Goal: Task Accomplishment & Management: Complete application form

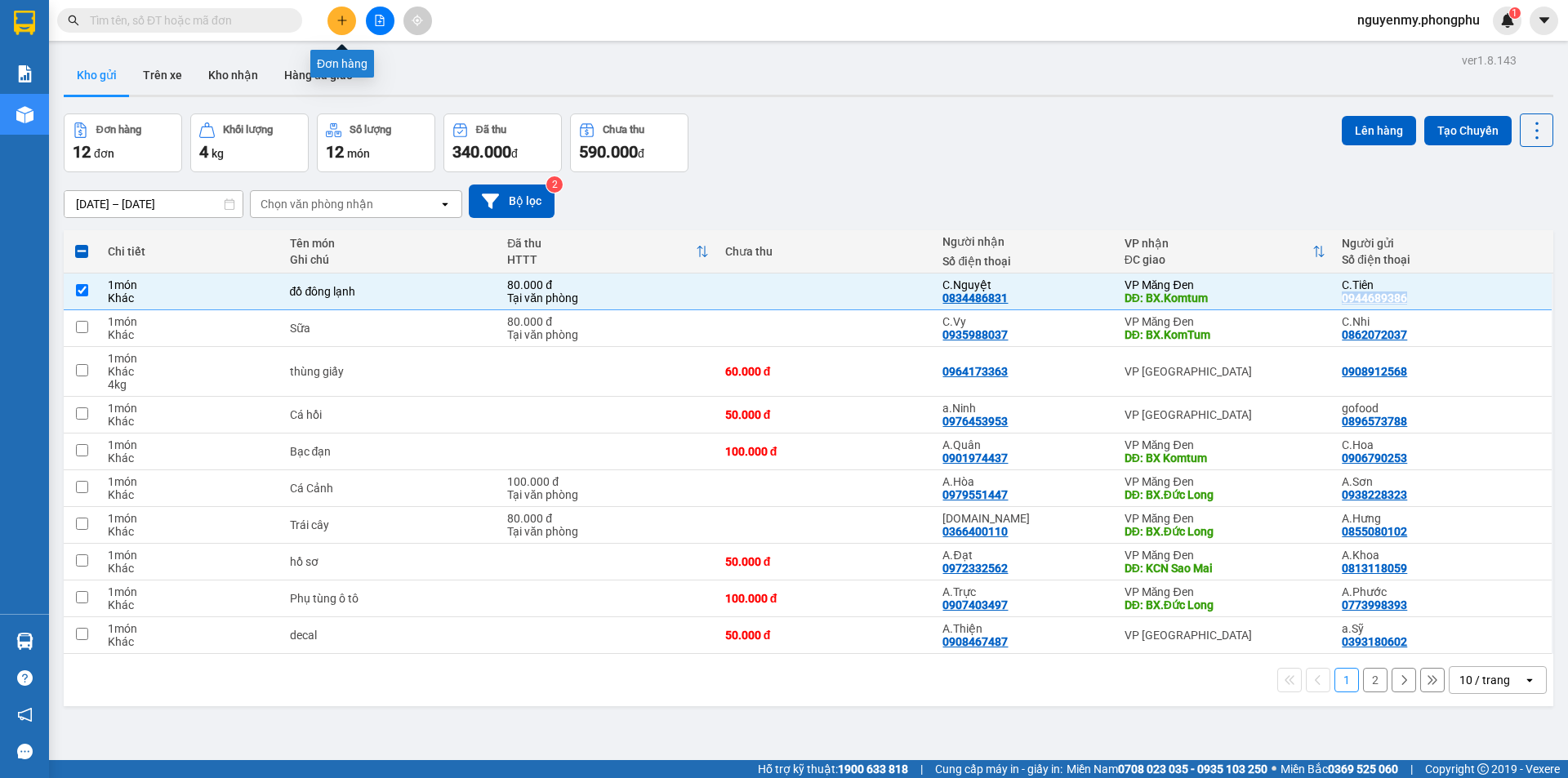
click at [343, 8] on button at bounding box center [342, 20] width 28 height 28
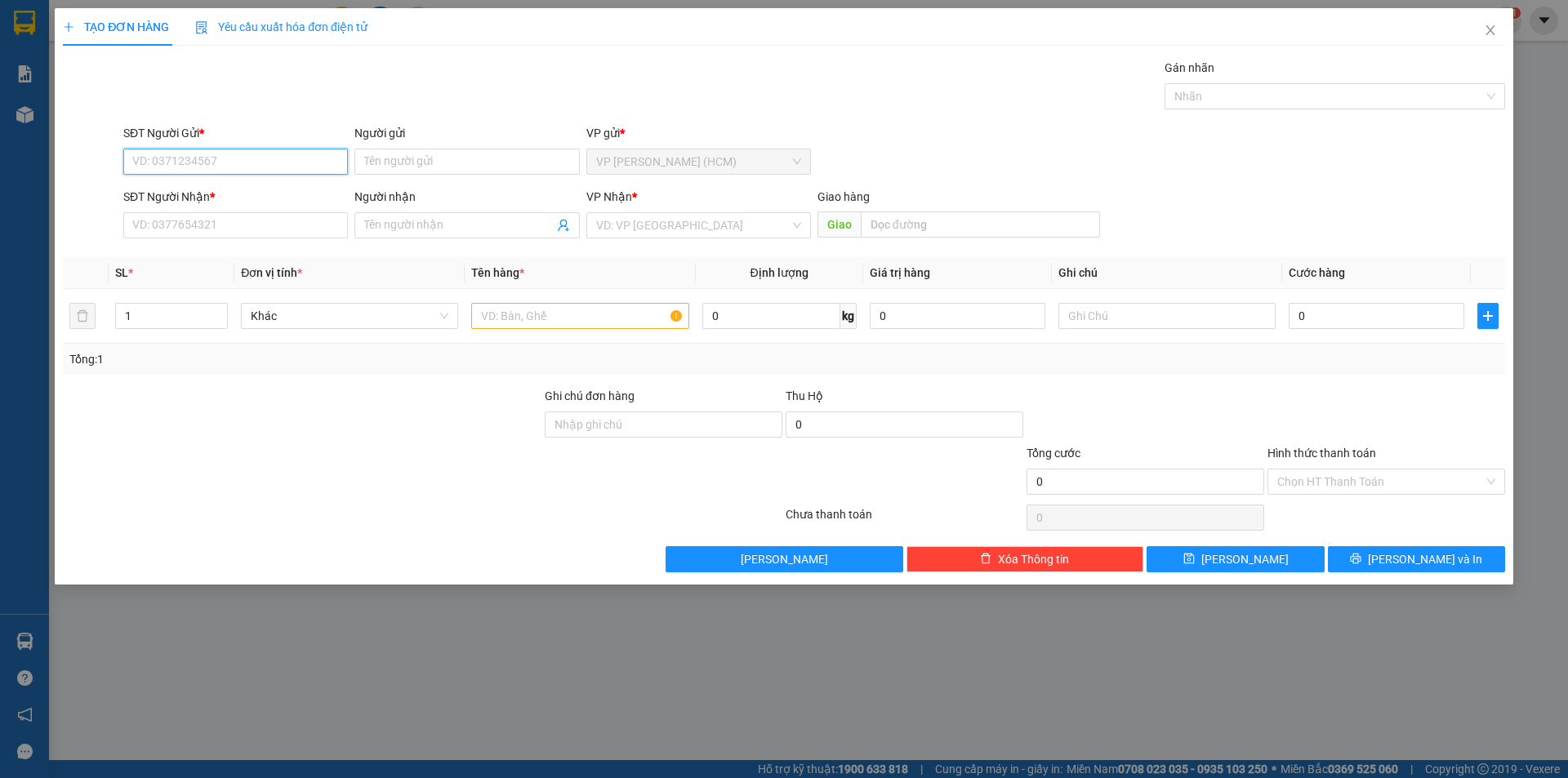
click at [254, 165] on input "SĐT Người Gửi *" at bounding box center [235, 162] width 225 height 26
click at [178, 172] on input "SĐT Người Gửi *" at bounding box center [235, 162] width 225 height 26
click at [186, 158] on input "09" at bounding box center [235, 162] width 225 height 26
type input "0908440477"
click at [408, 162] on input "Người gửi" at bounding box center [467, 162] width 225 height 26
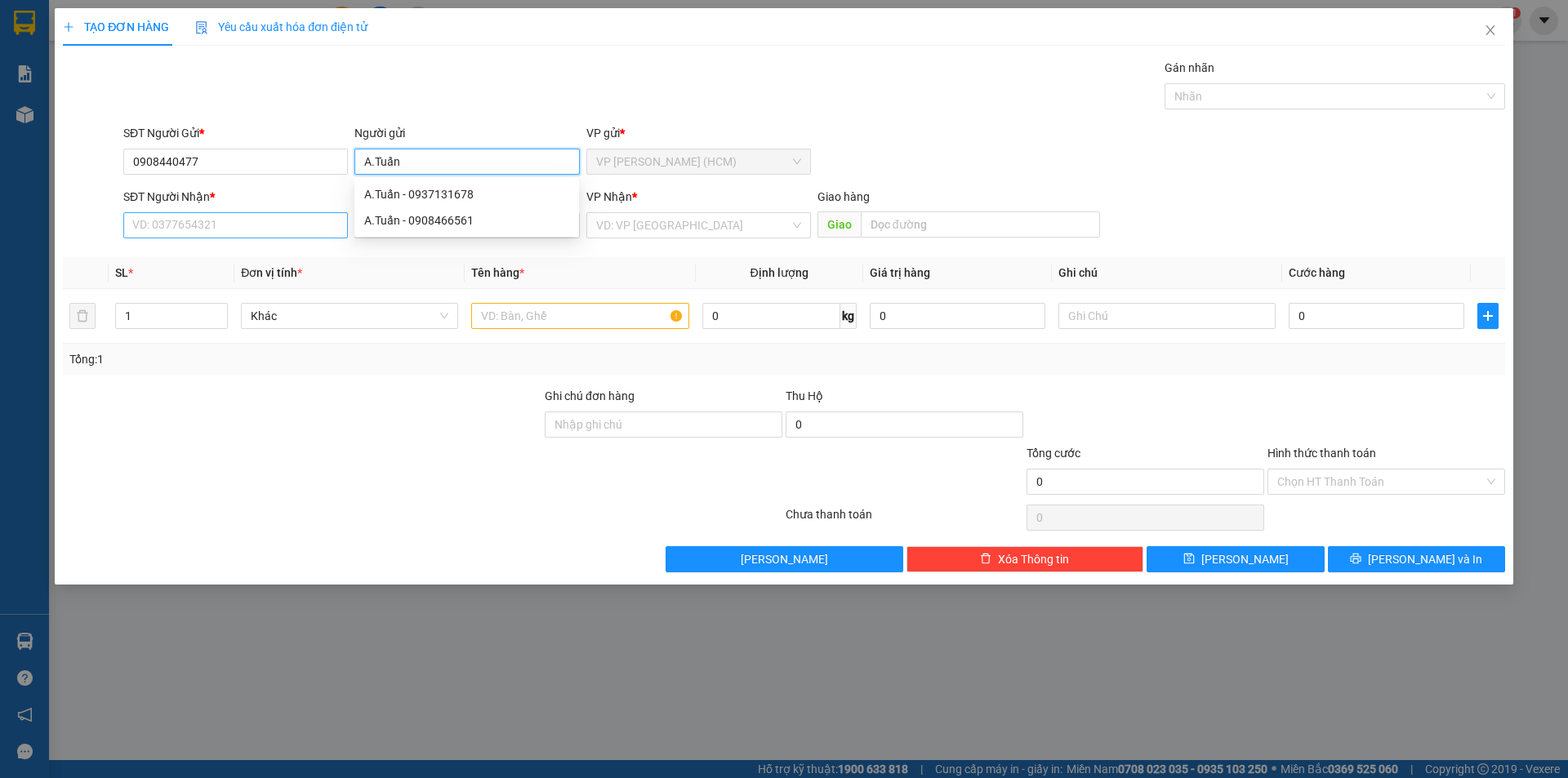
type input "A.Tuấn"
click at [169, 222] on input "SĐT Người Nhận *" at bounding box center [235, 225] width 225 height 26
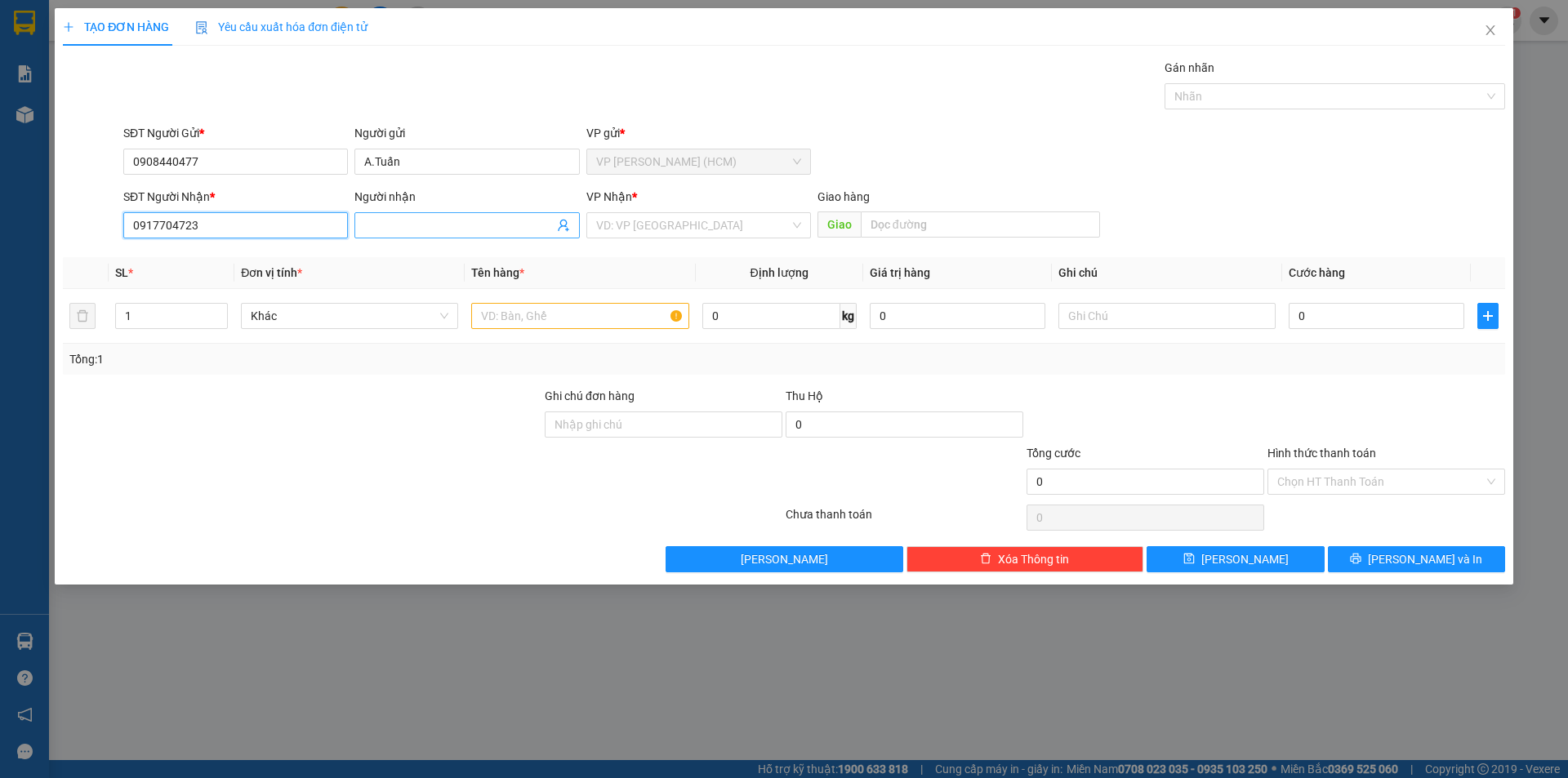
type input "0917704723"
click at [409, 228] on input "Người nhận" at bounding box center [459, 225] width 188 height 18
click at [379, 221] on input "A.viện" at bounding box center [459, 225] width 188 height 18
type input "A.Viện"
click at [630, 228] on input "search" at bounding box center [693, 225] width 194 height 25
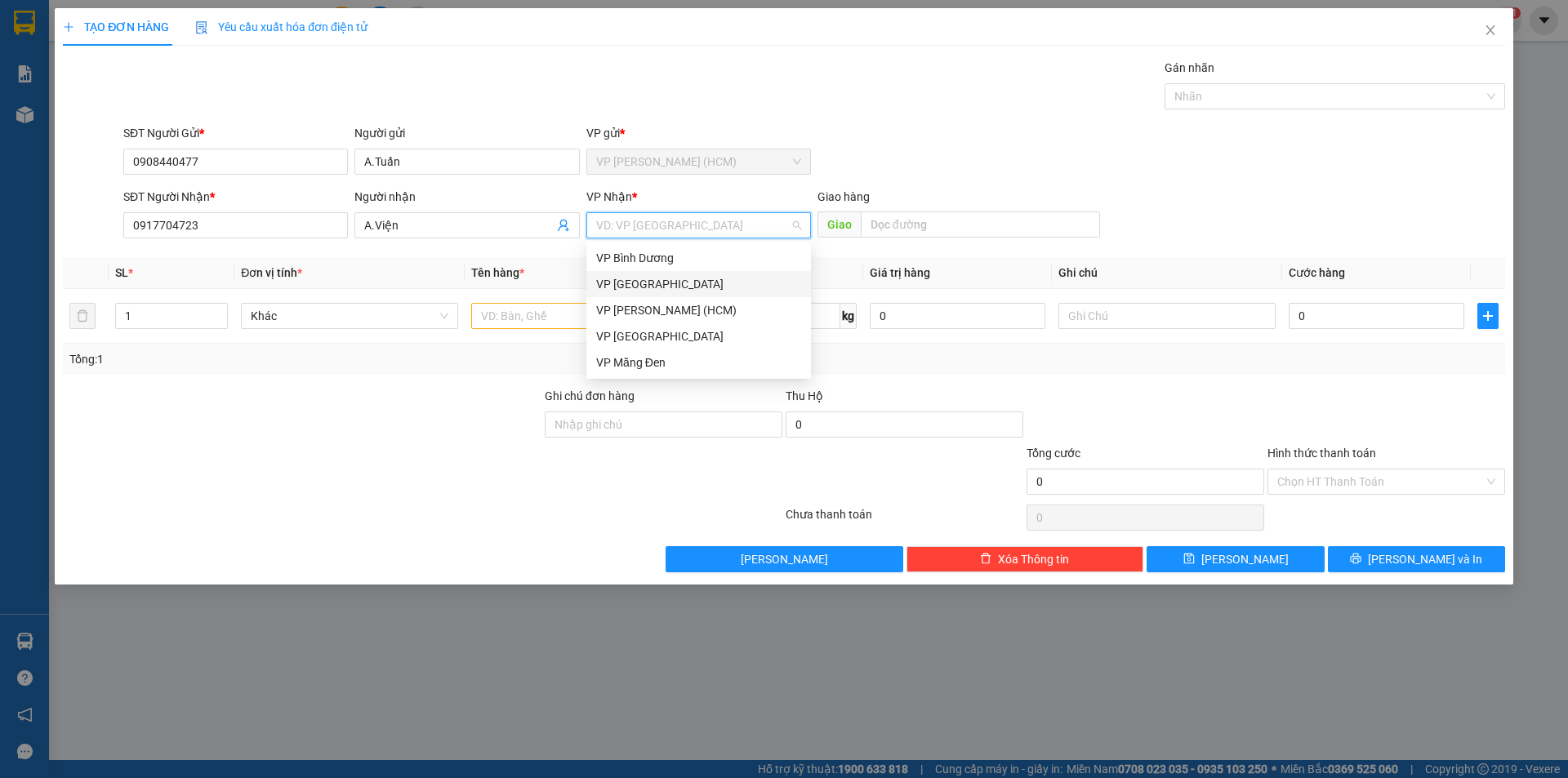
click at [640, 287] on div "VP [GEOGRAPHIC_DATA]" at bounding box center [698, 284] width 205 height 18
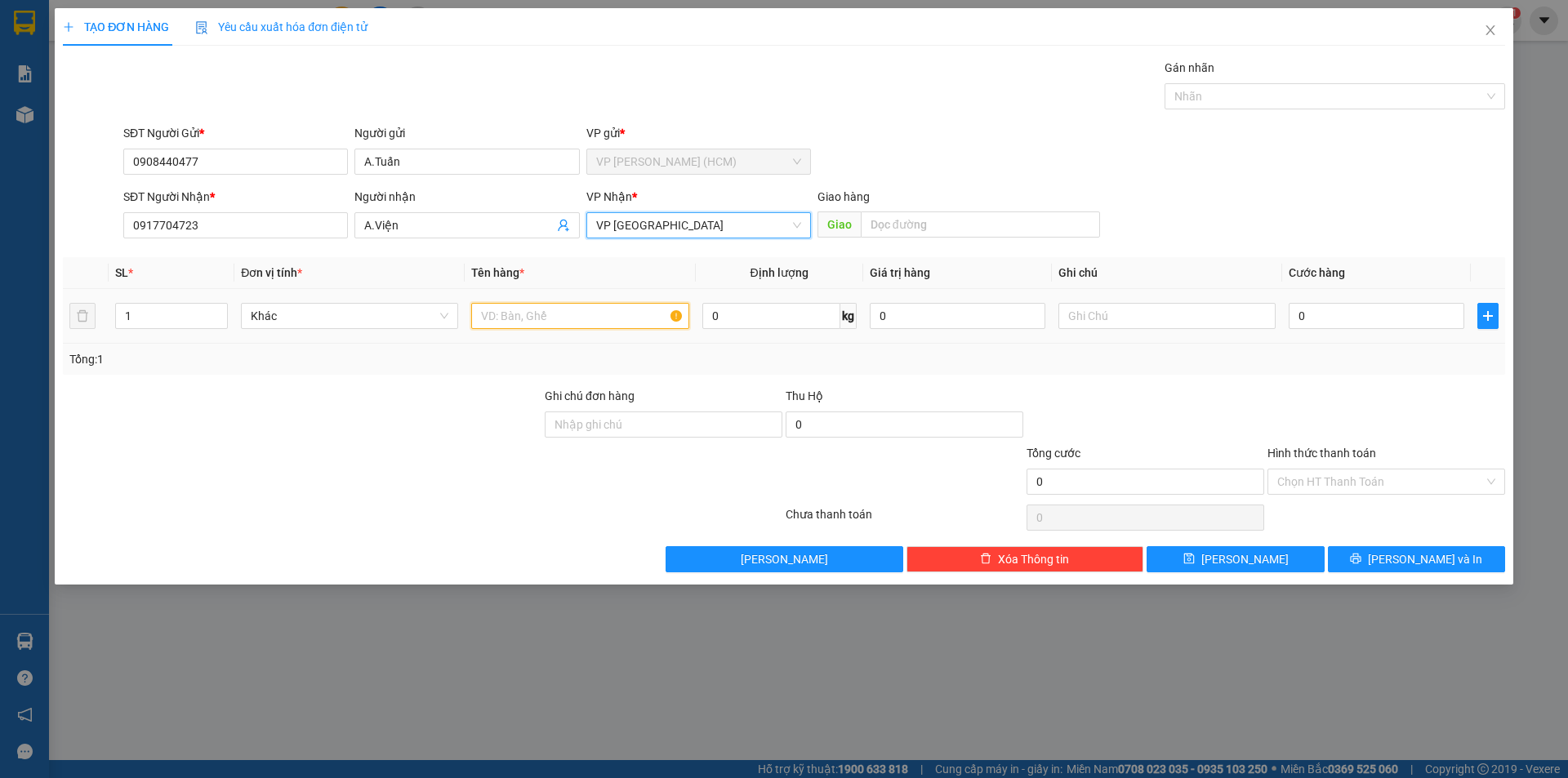
click at [593, 314] on input "text" at bounding box center [579, 316] width 217 height 26
type input "D"
type input "Đàn"
type input "2"
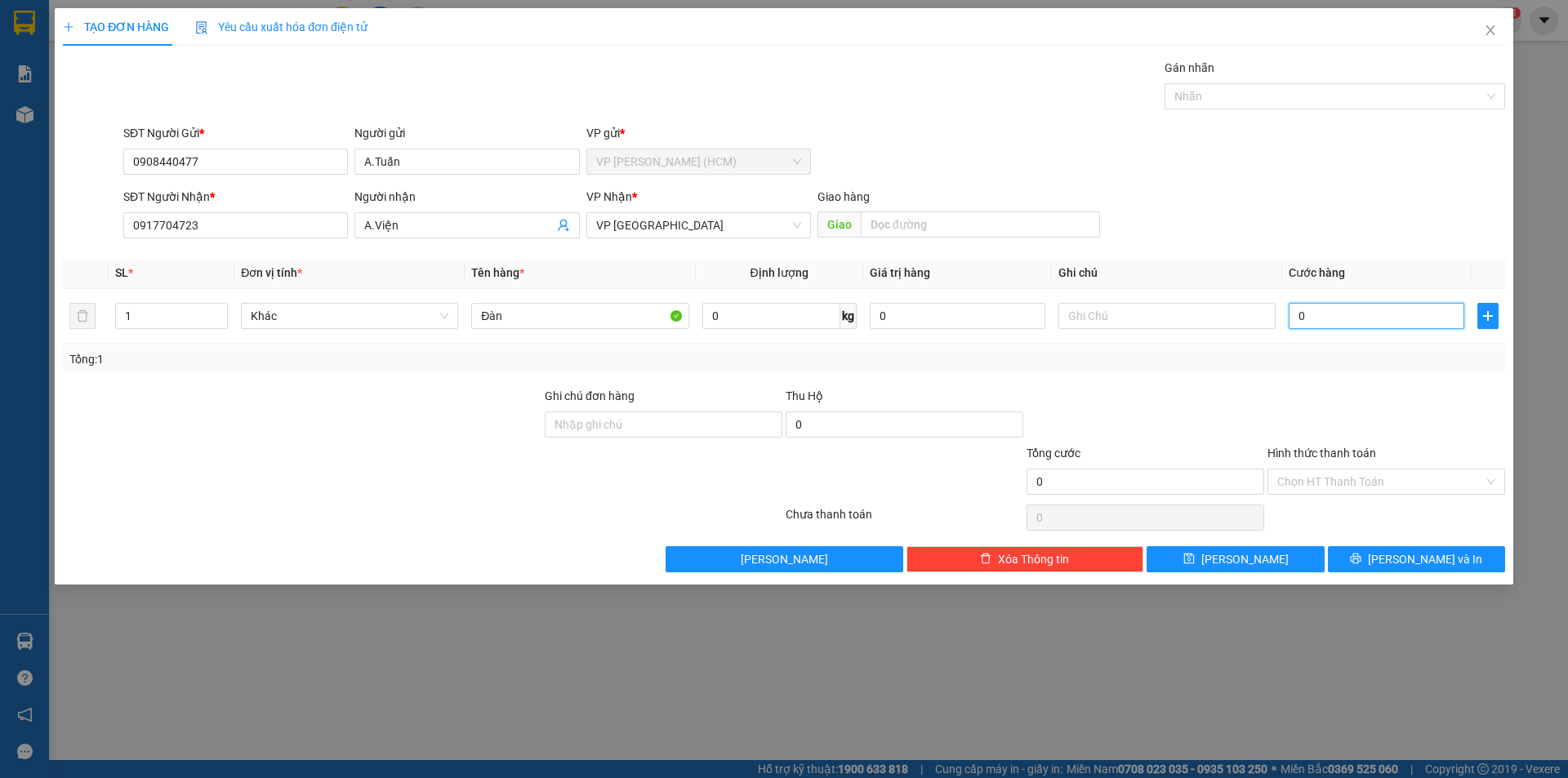
type input "2"
type input "20"
type input "200"
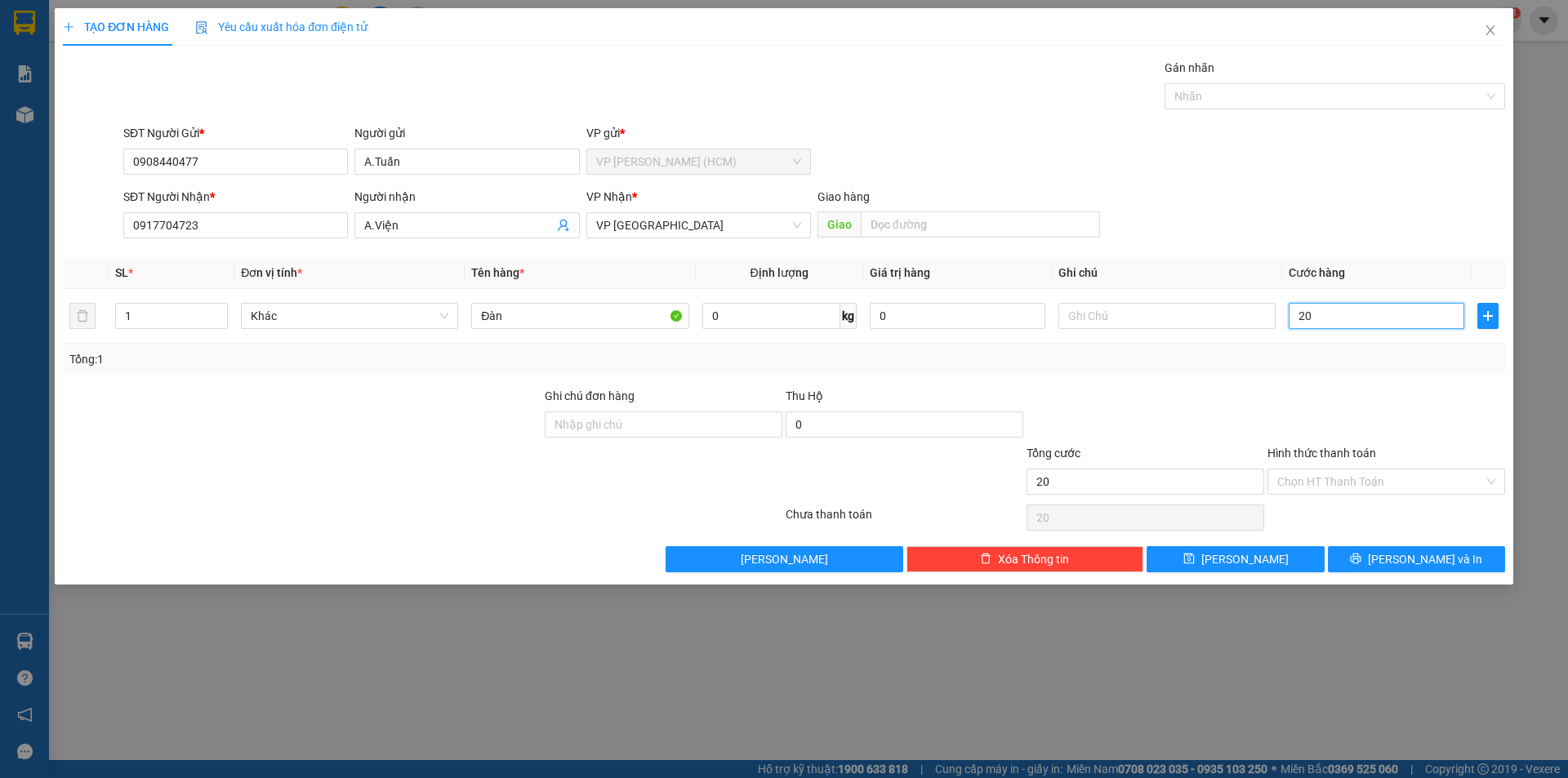
type input "200"
type input "2.000"
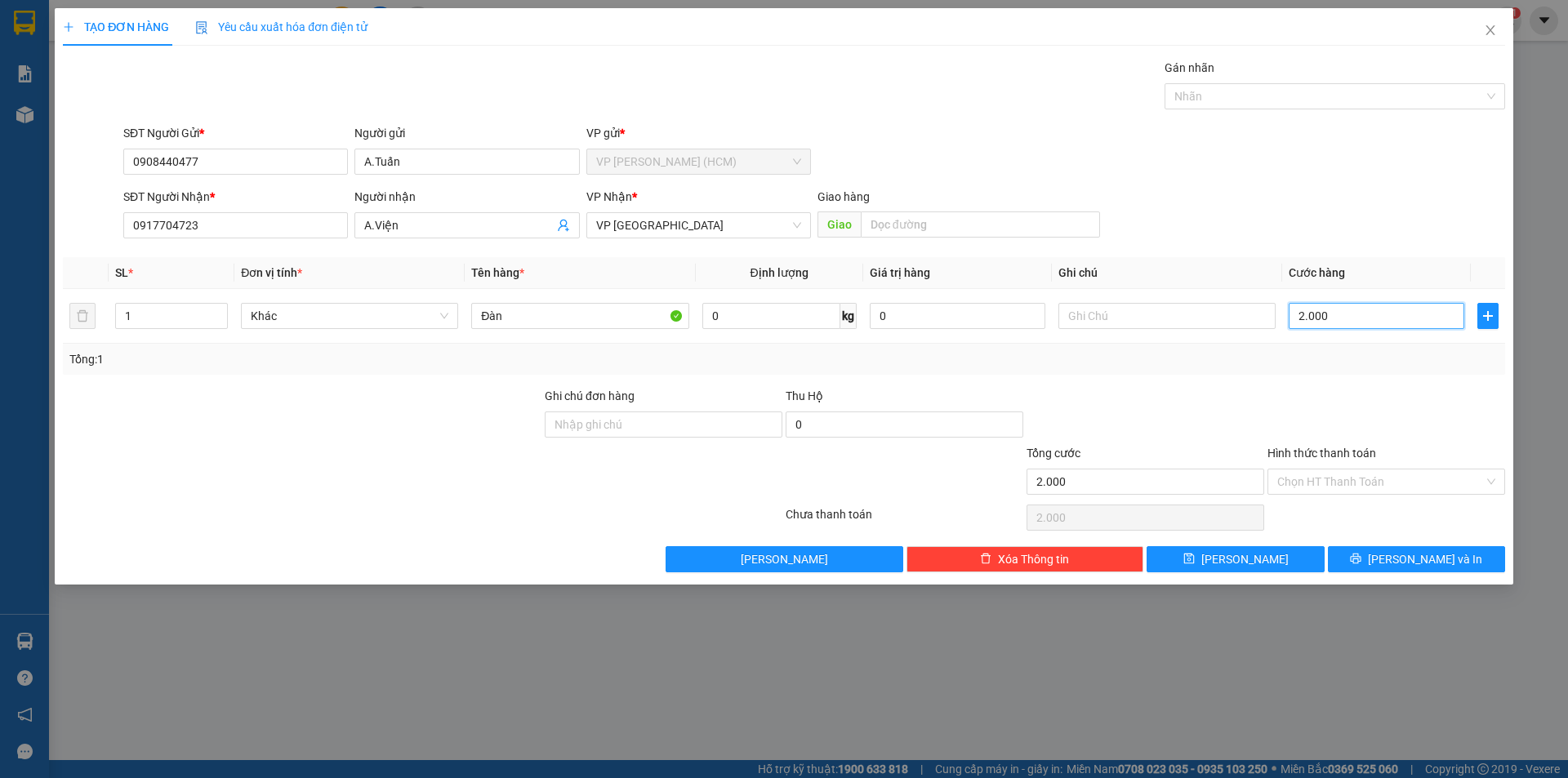
type input "20.000"
type input "200.000"
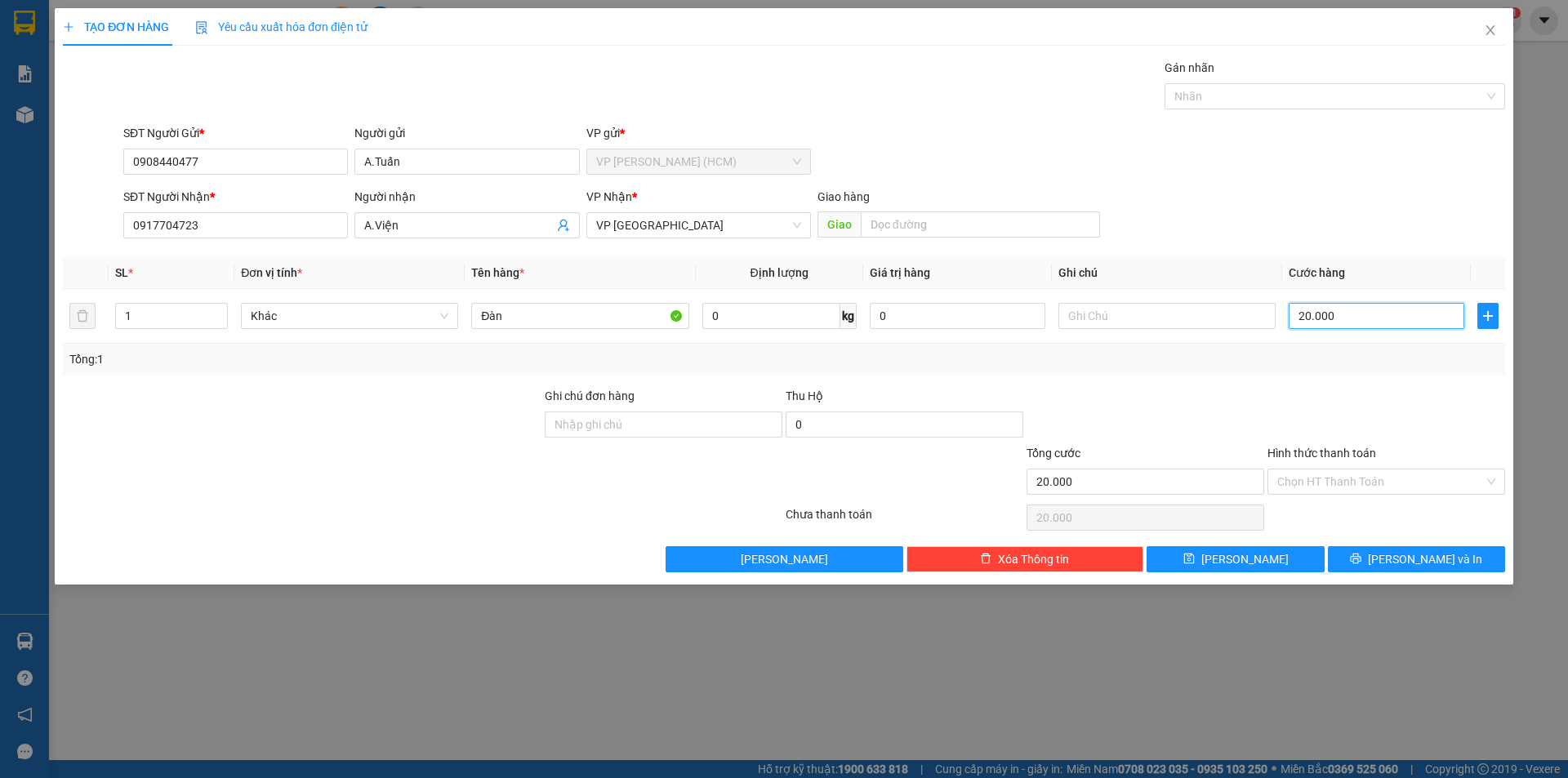
type input "200.000"
click at [1370, 473] on input "Hình thức thanh toán" at bounding box center [1380, 481] width 207 height 25
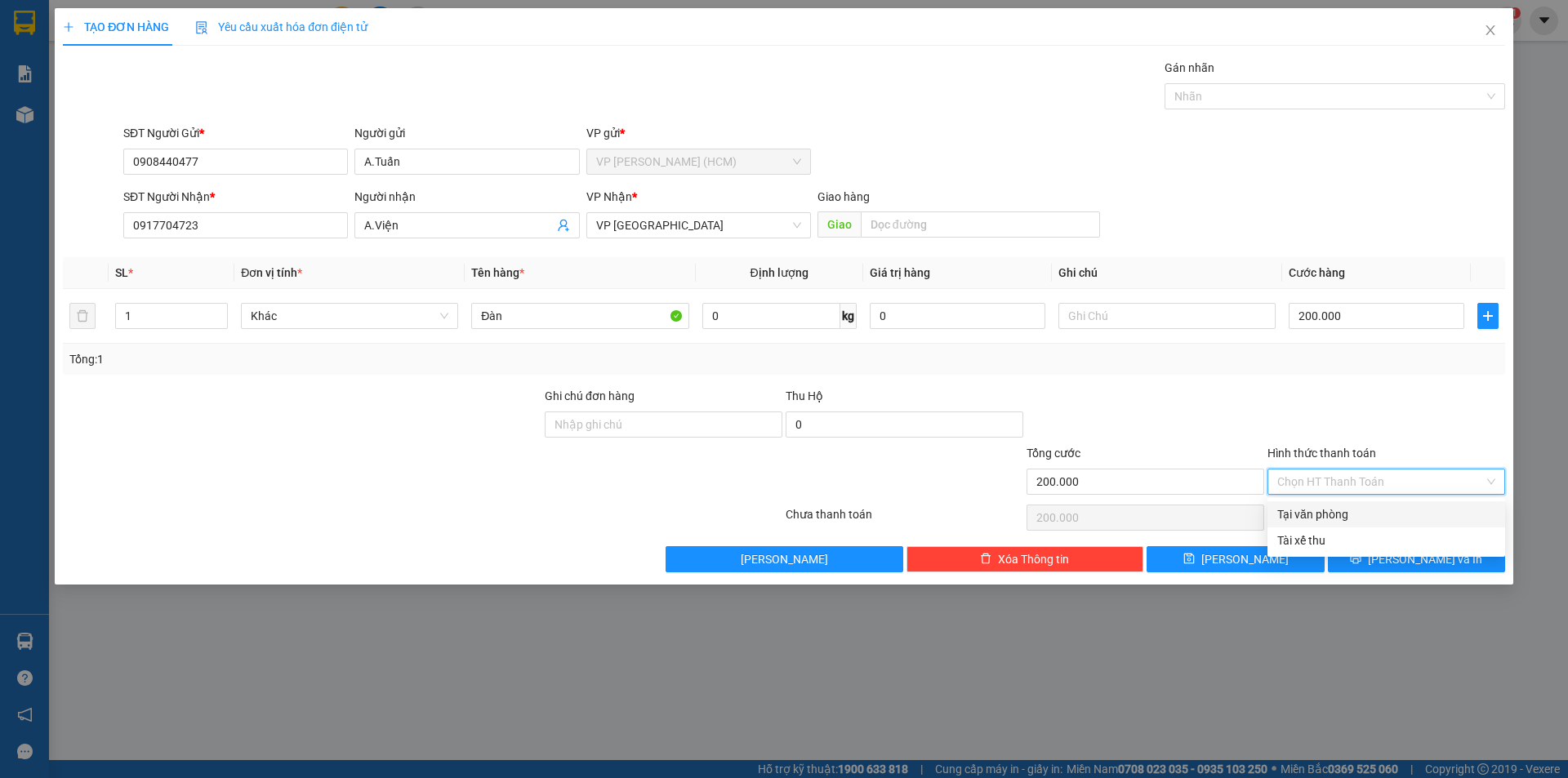
click at [1413, 385] on div "Transit Pickup Surcharge Ids Transit Deliver Surcharge Ids Transit Deliver Surc…" at bounding box center [784, 315] width 1442 height 513
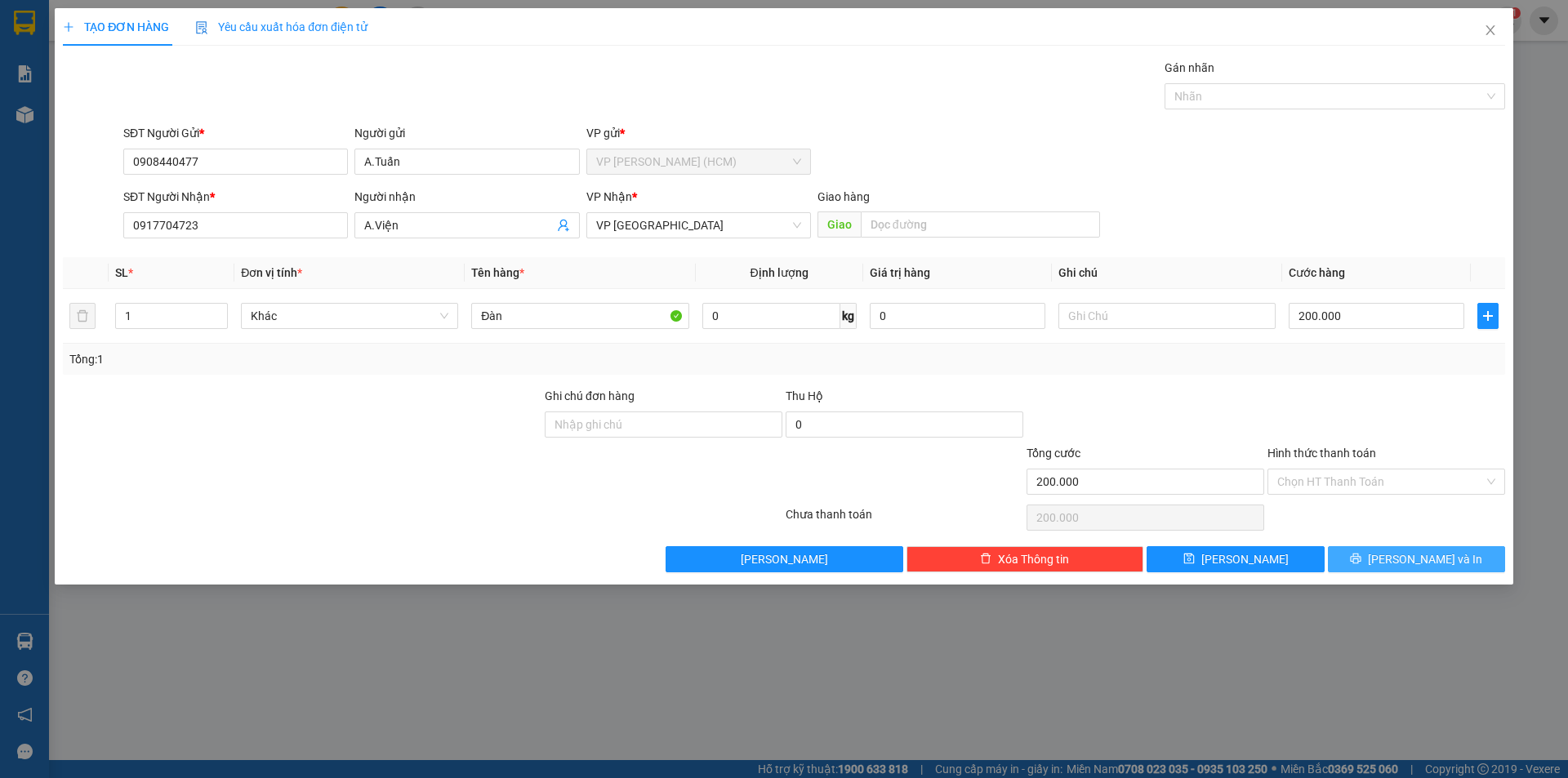
click at [1371, 561] on button "[PERSON_NAME] và In" at bounding box center [1416, 559] width 177 height 26
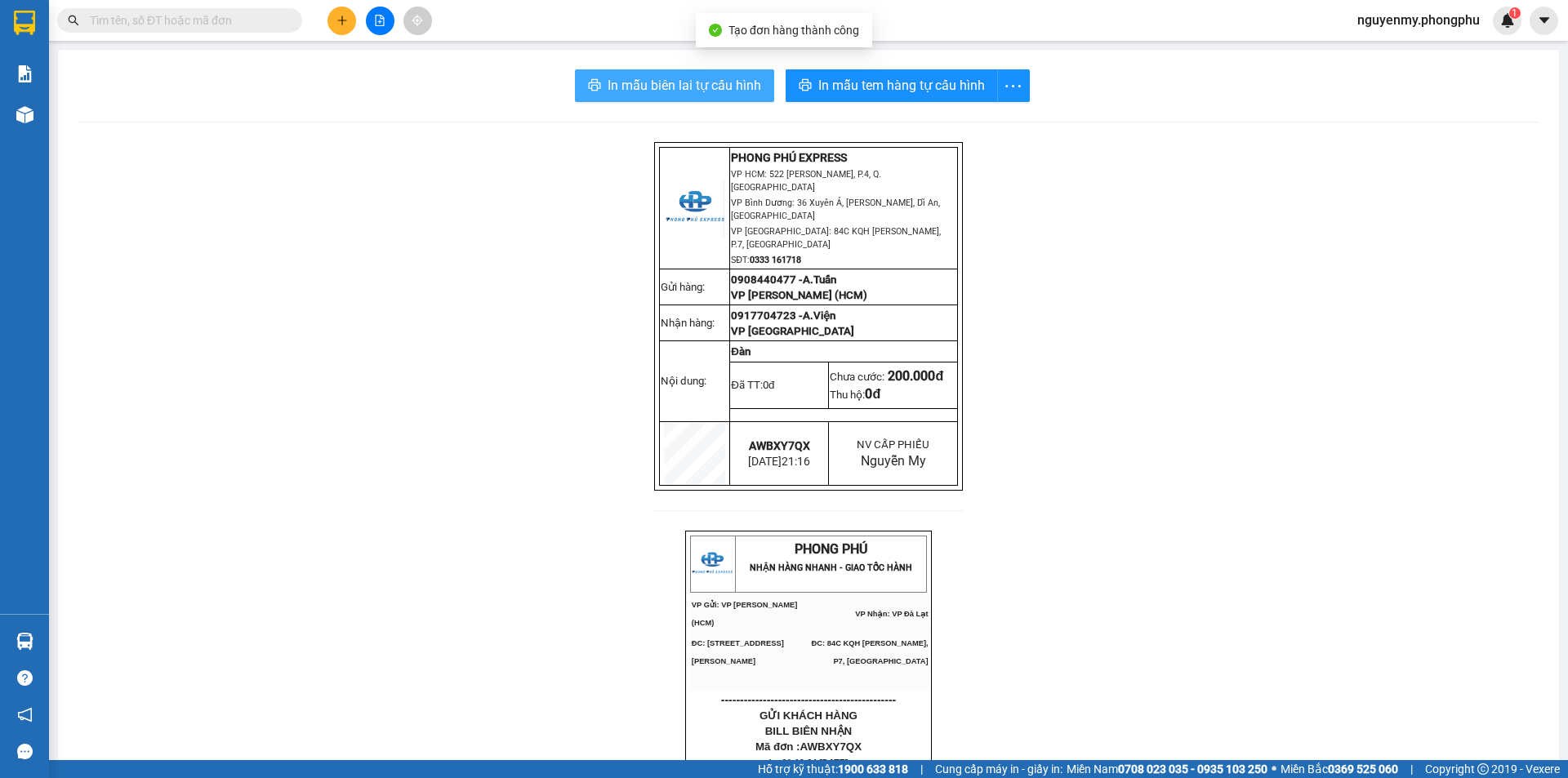
click at [708, 84] on span "In mẫu biên lai tự cấu hình" at bounding box center [684, 84] width 153 height 20
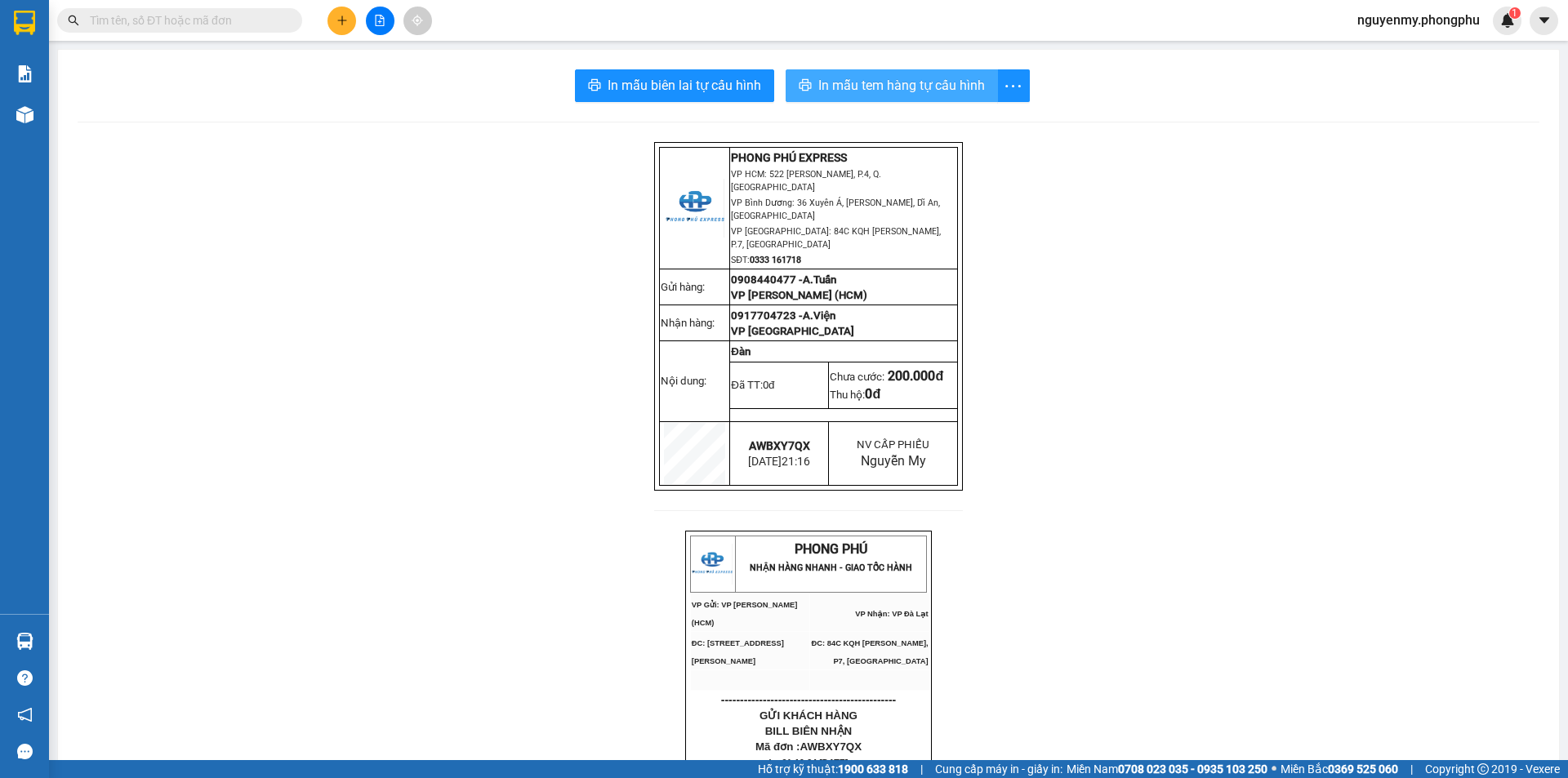
click at [884, 70] on button "In mẫu tem hàng tự cấu hình" at bounding box center [891, 85] width 212 height 33
click at [852, 84] on span "In mẫu tem hàng tự cấu hình" at bounding box center [901, 84] width 166 height 20
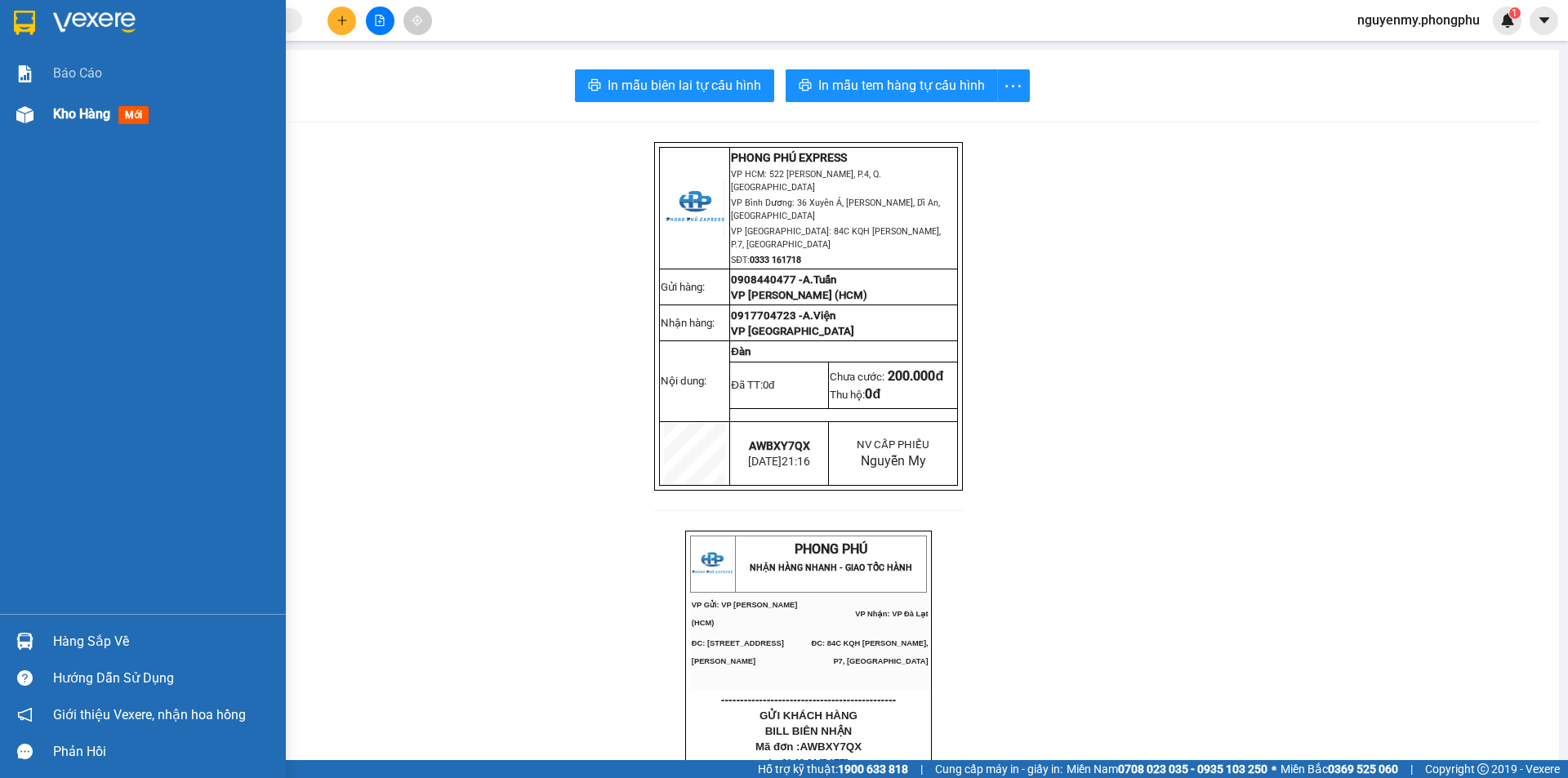
click at [17, 115] on img at bounding box center [25, 114] width 17 height 17
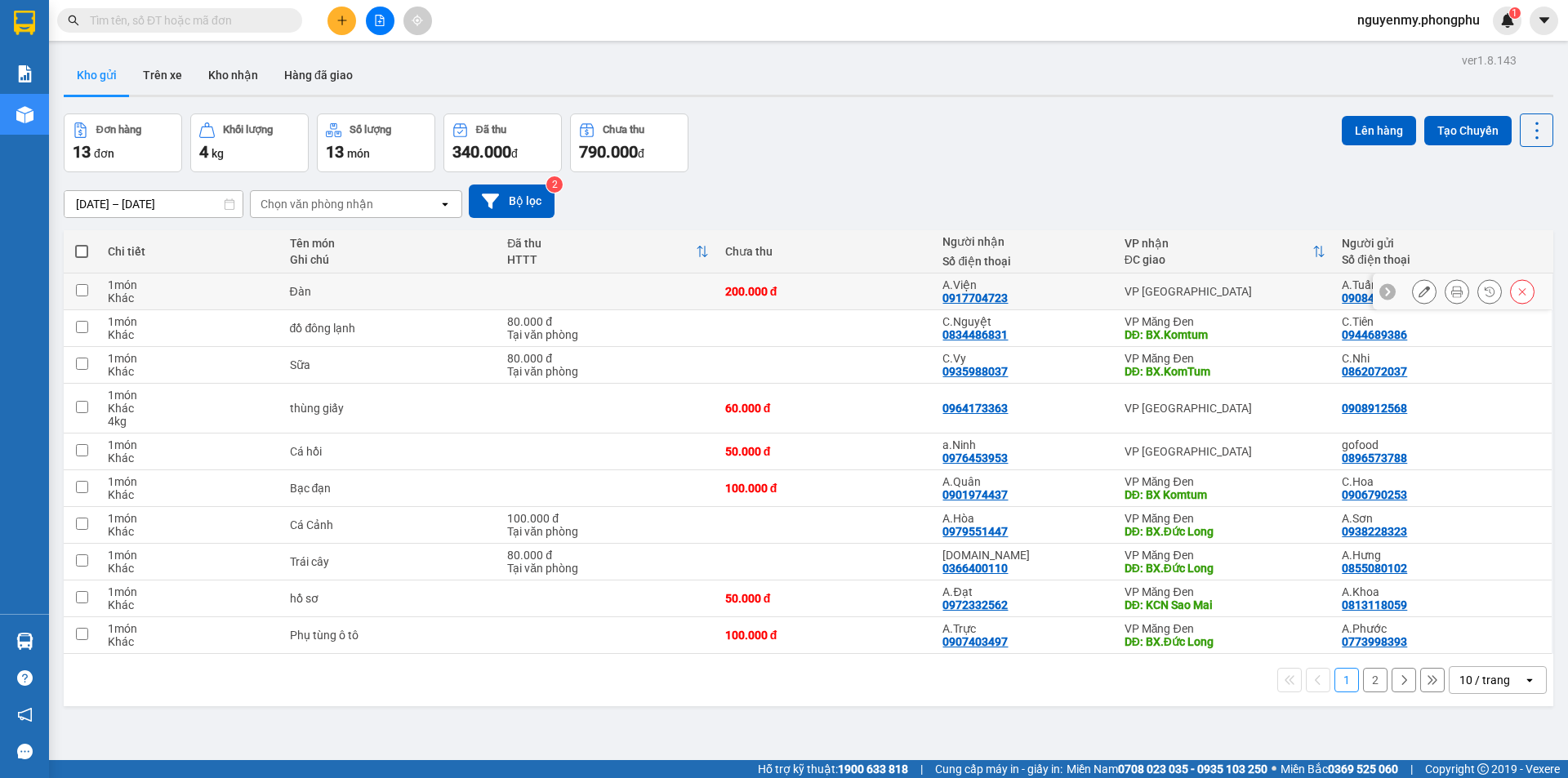
click at [1418, 290] on icon at bounding box center [1424, 291] width 11 height 11
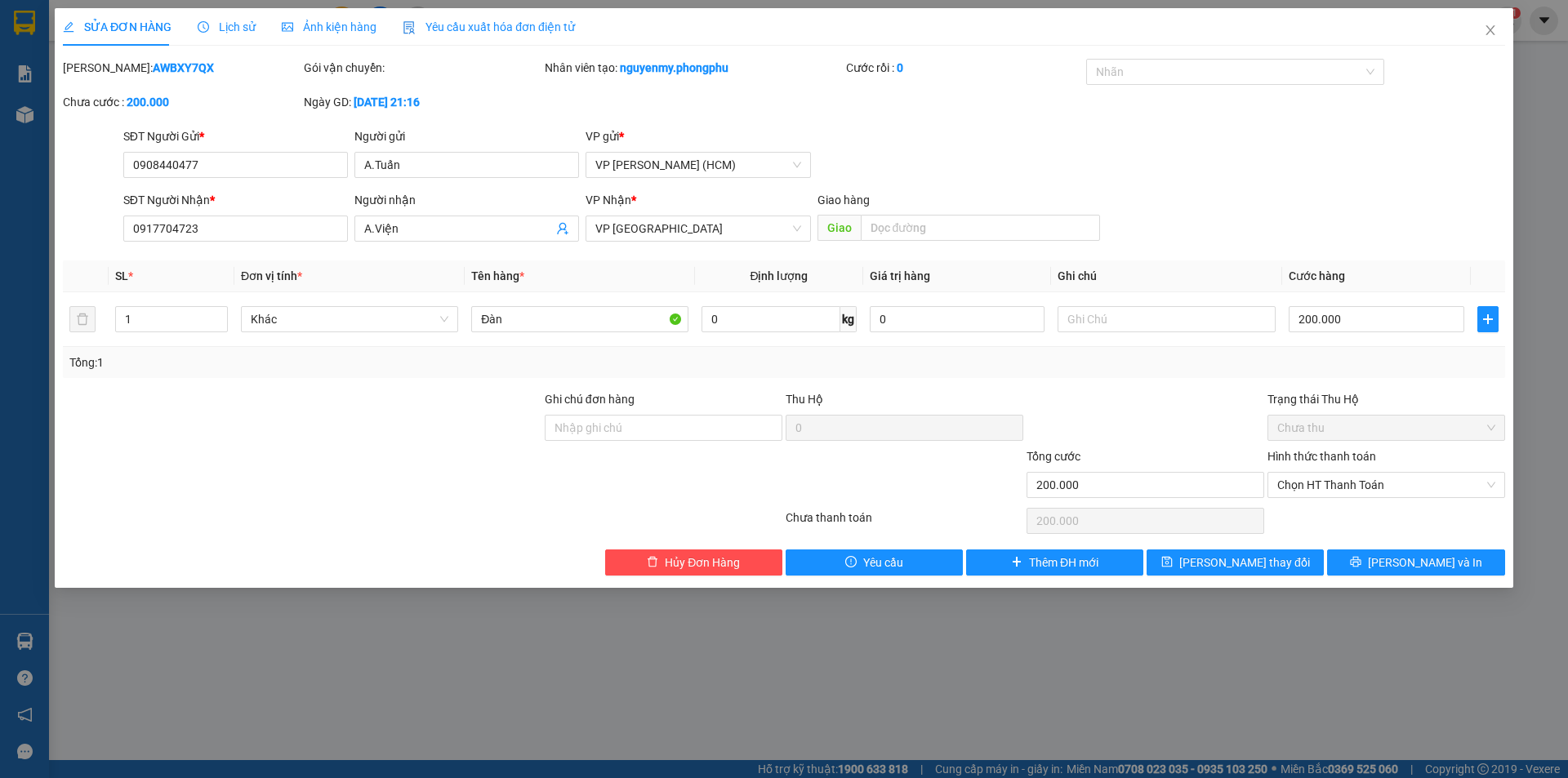
type input "0908440477"
type input "0917704723"
type input "200.000"
click at [546, 322] on input "Đàn" at bounding box center [579, 319] width 217 height 26
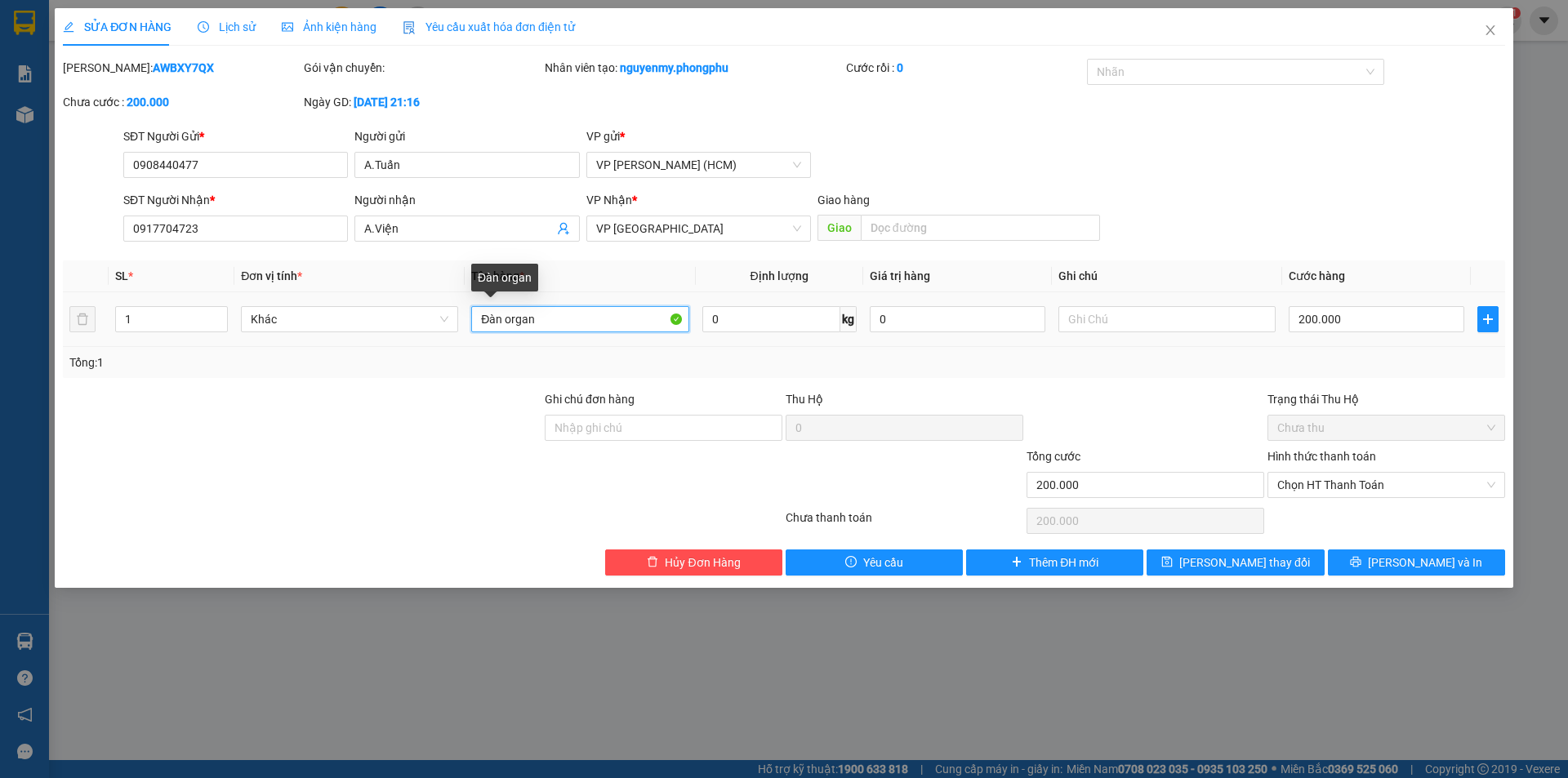
click at [510, 323] on input "Đàn organ" at bounding box center [579, 319] width 217 height 26
click at [1356, 487] on span "Chọn HT Thanh Toán" at bounding box center [1387, 485] width 218 height 25
type input "Đàn Organ"
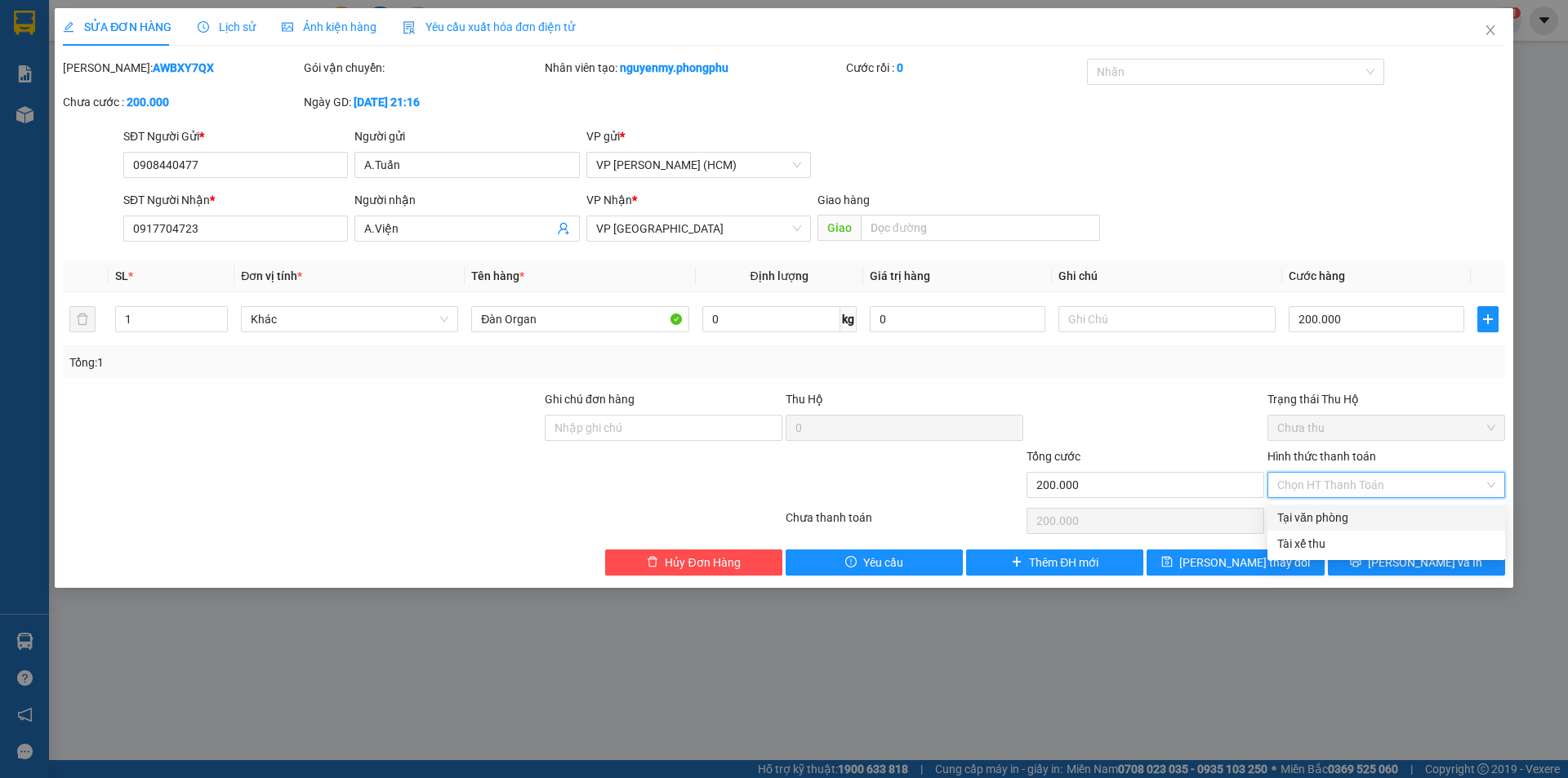
click at [1314, 521] on div "Tại văn phòng" at bounding box center [1387, 517] width 218 height 18
type input "0"
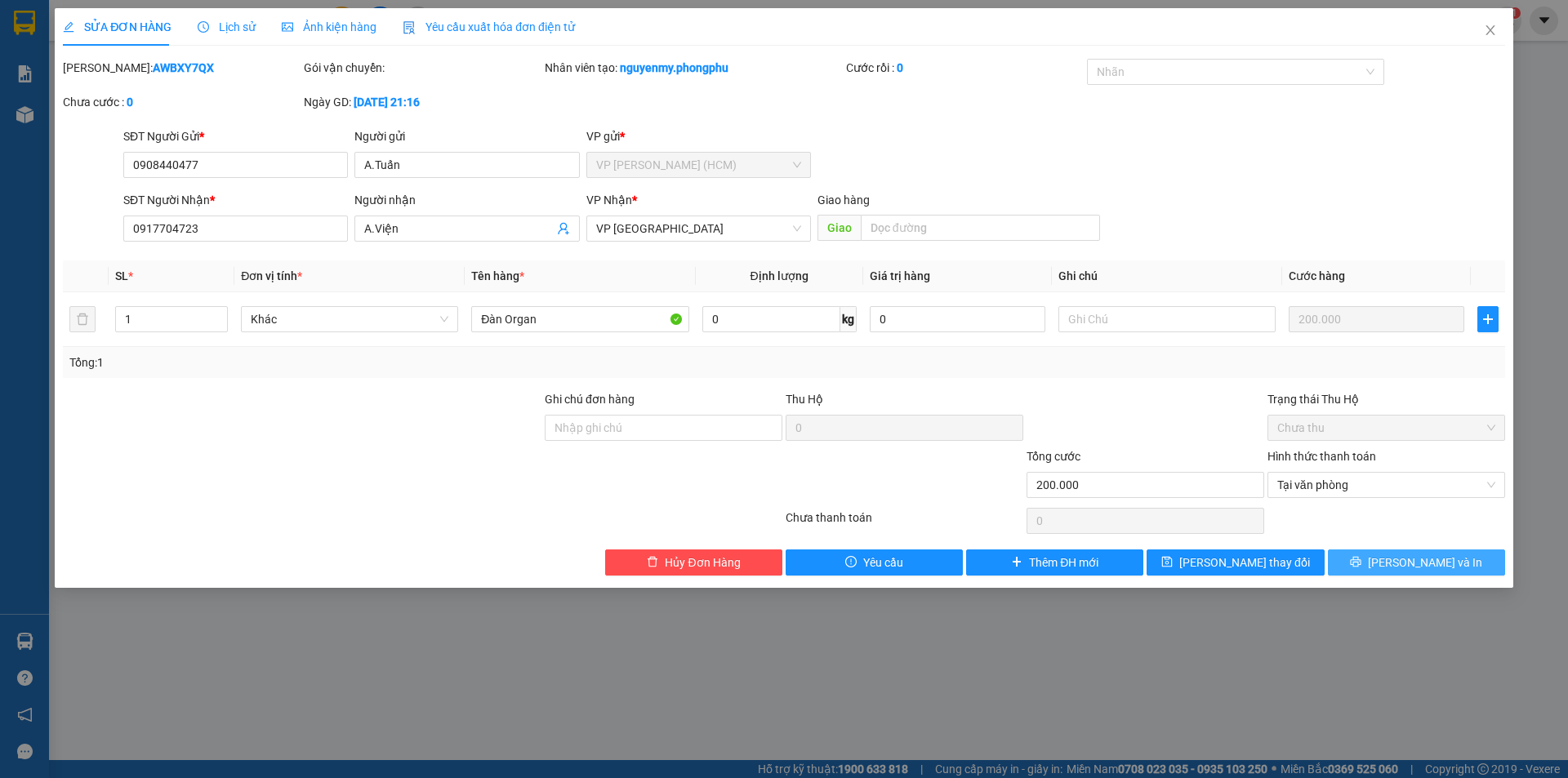
click at [1363, 568] on button "[PERSON_NAME] và In" at bounding box center [1416, 562] width 177 height 26
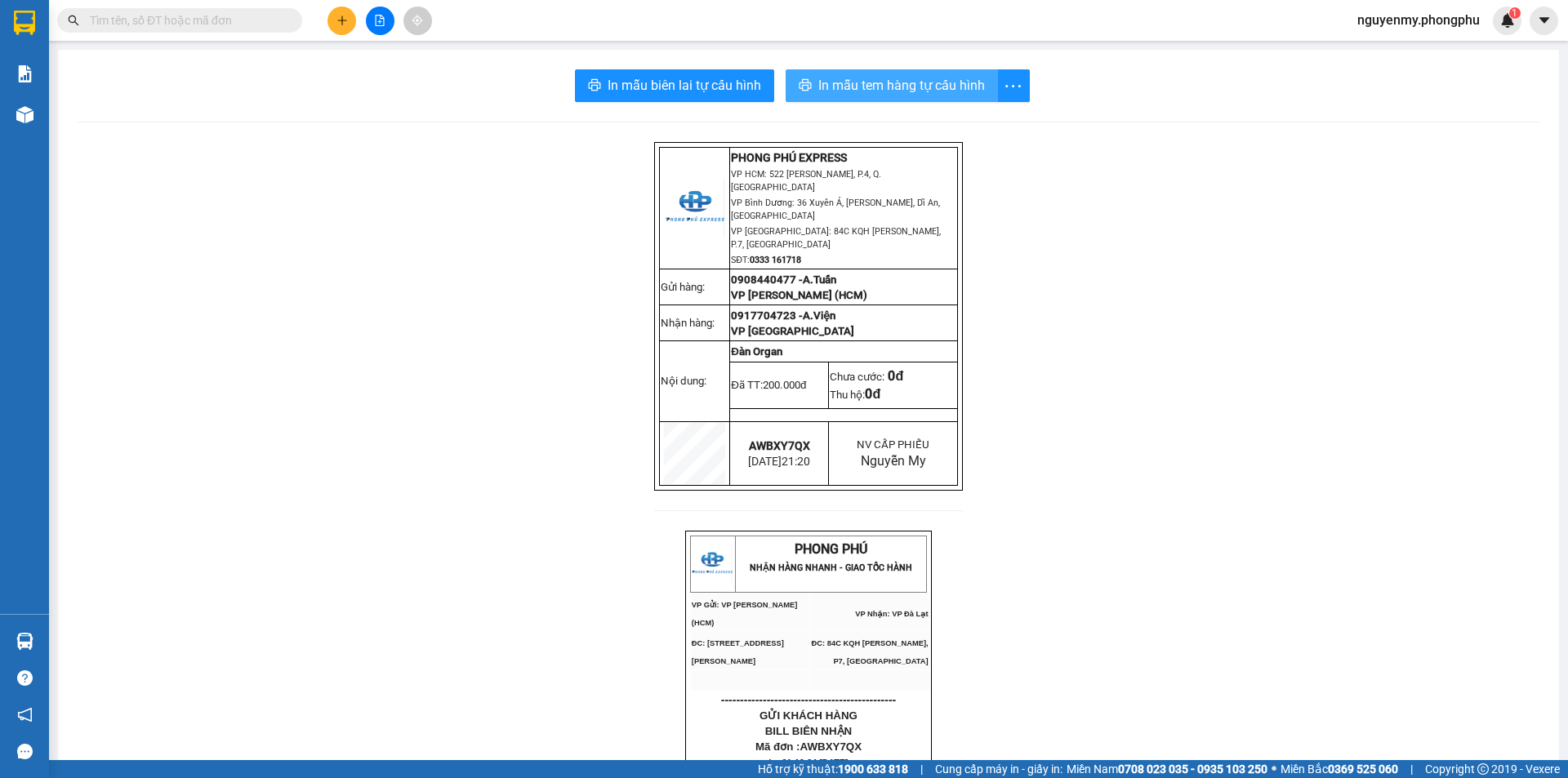
click at [883, 89] on span "In mẫu tem hàng tự cấu hình" at bounding box center [901, 84] width 166 height 20
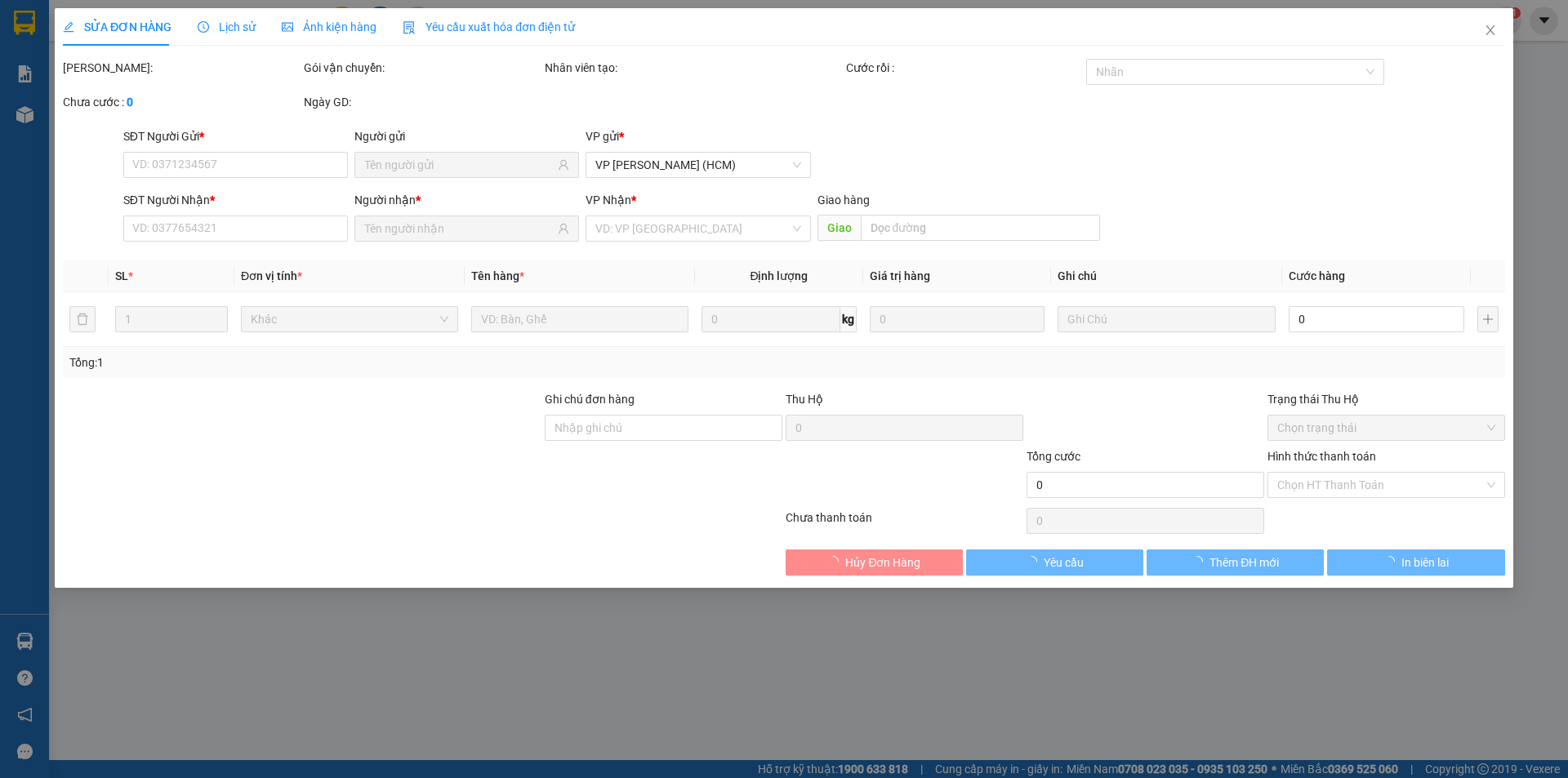
type input "0908440477"
type input "0917704723"
type input "200.000"
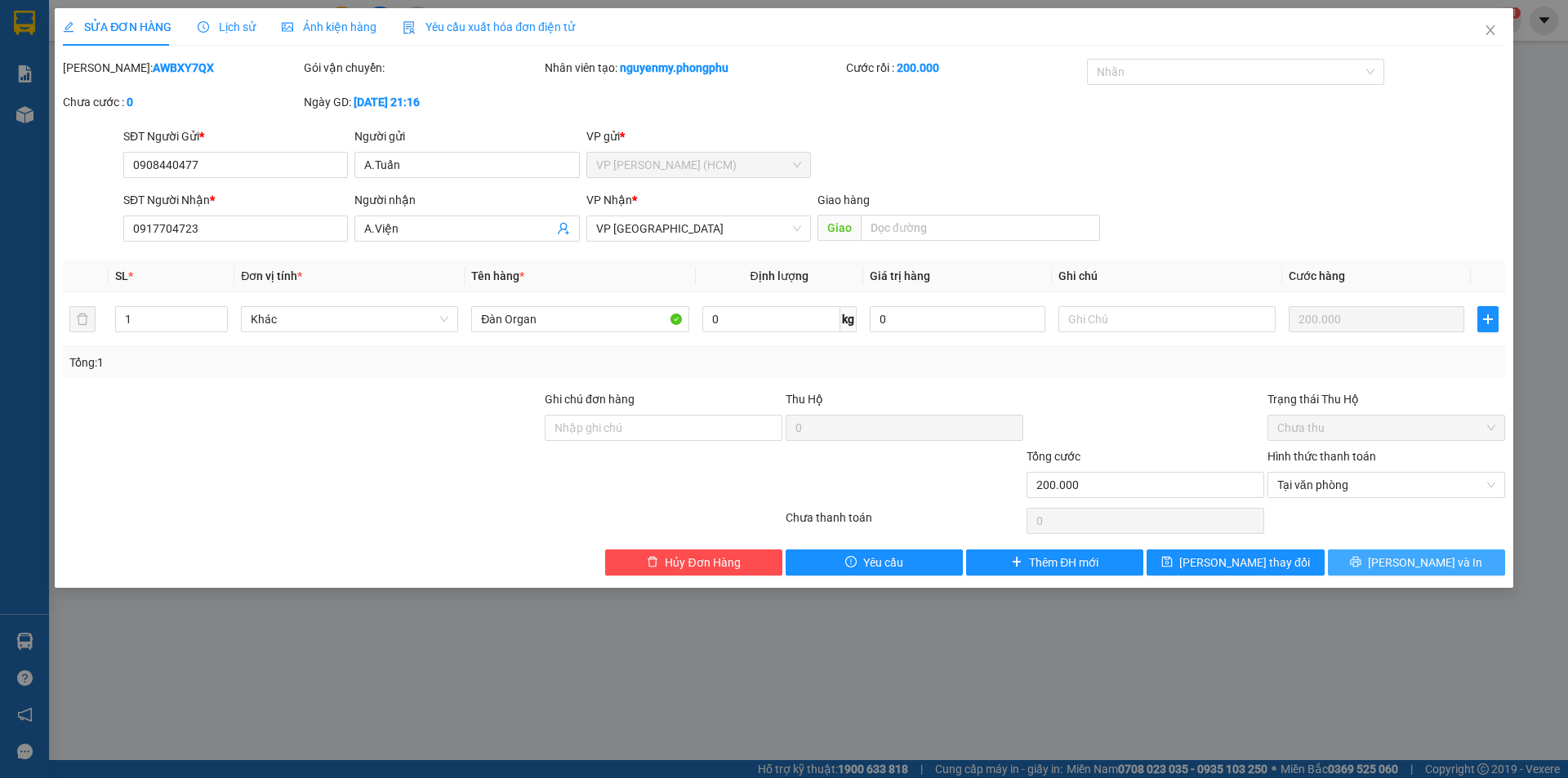
click at [1439, 562] on span "[PERSON_NAME] và In" at bounding box center [1425, 562] width 114 height 18
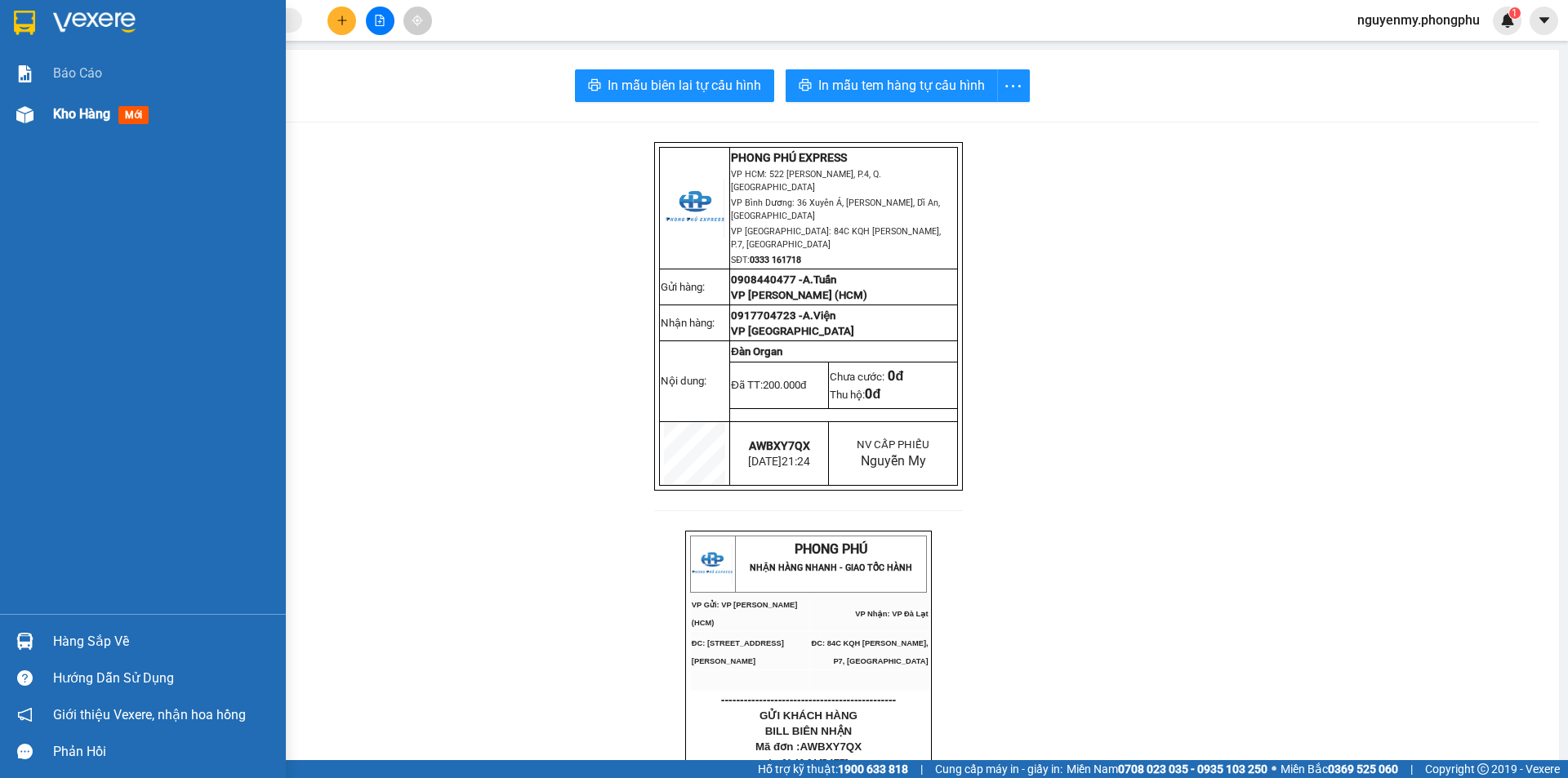
click at [28, 112] on img at bounding box center [25, 114] width 17 height 17
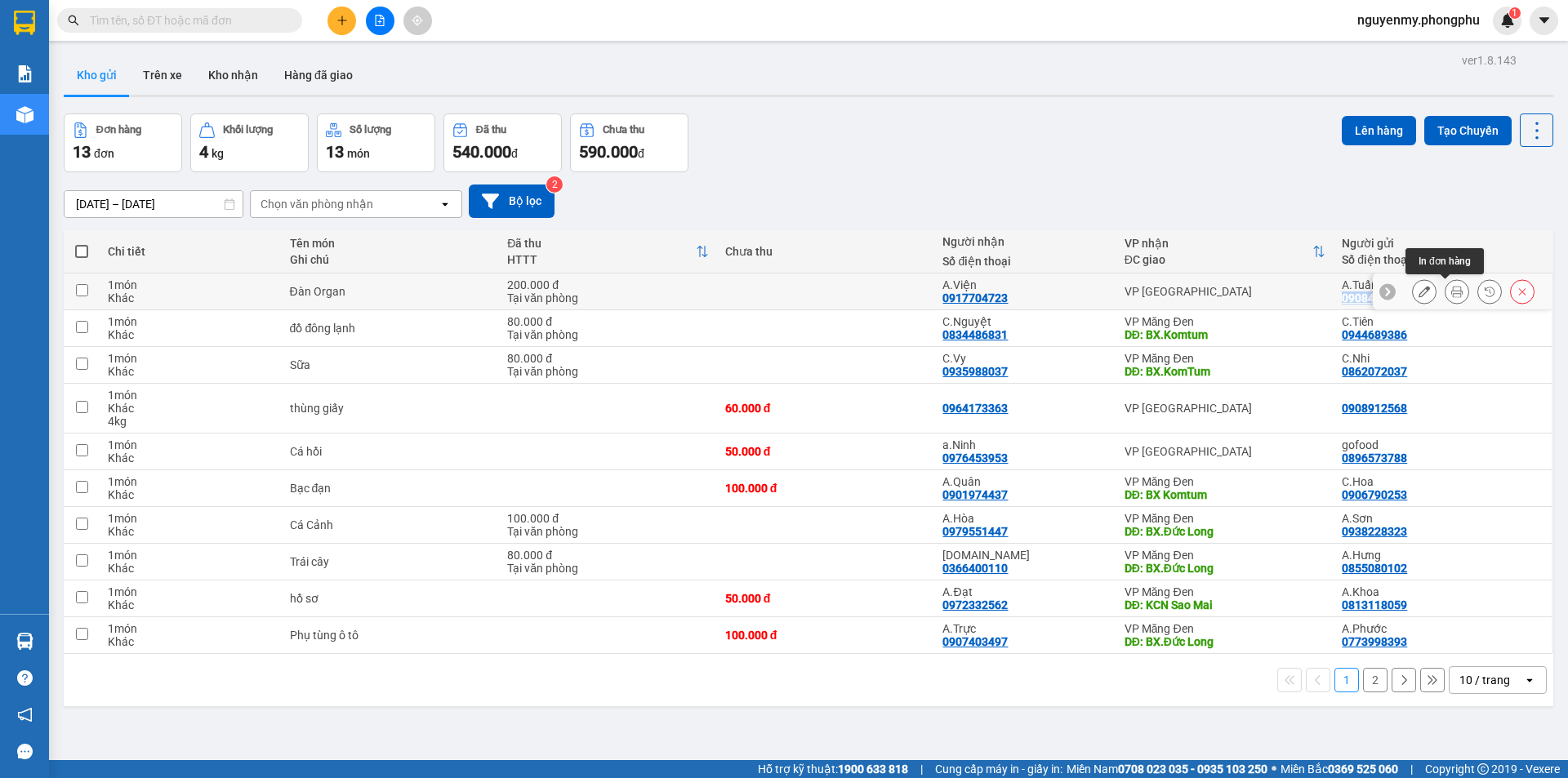
drag, startPoint x: 1329, startPoint y: 298, endPoint x: 1436, endPoint y: 284, distance: 107.9
click at [1436, 284] on tr "1 món Khác Đàn Organ 200.000 đ Tại văn phòng A.Viện 0917704723 VP [GEOGRAPHIC_D…" at bounding box center [808, 292] width 1490 height 37
checkbox input "true"
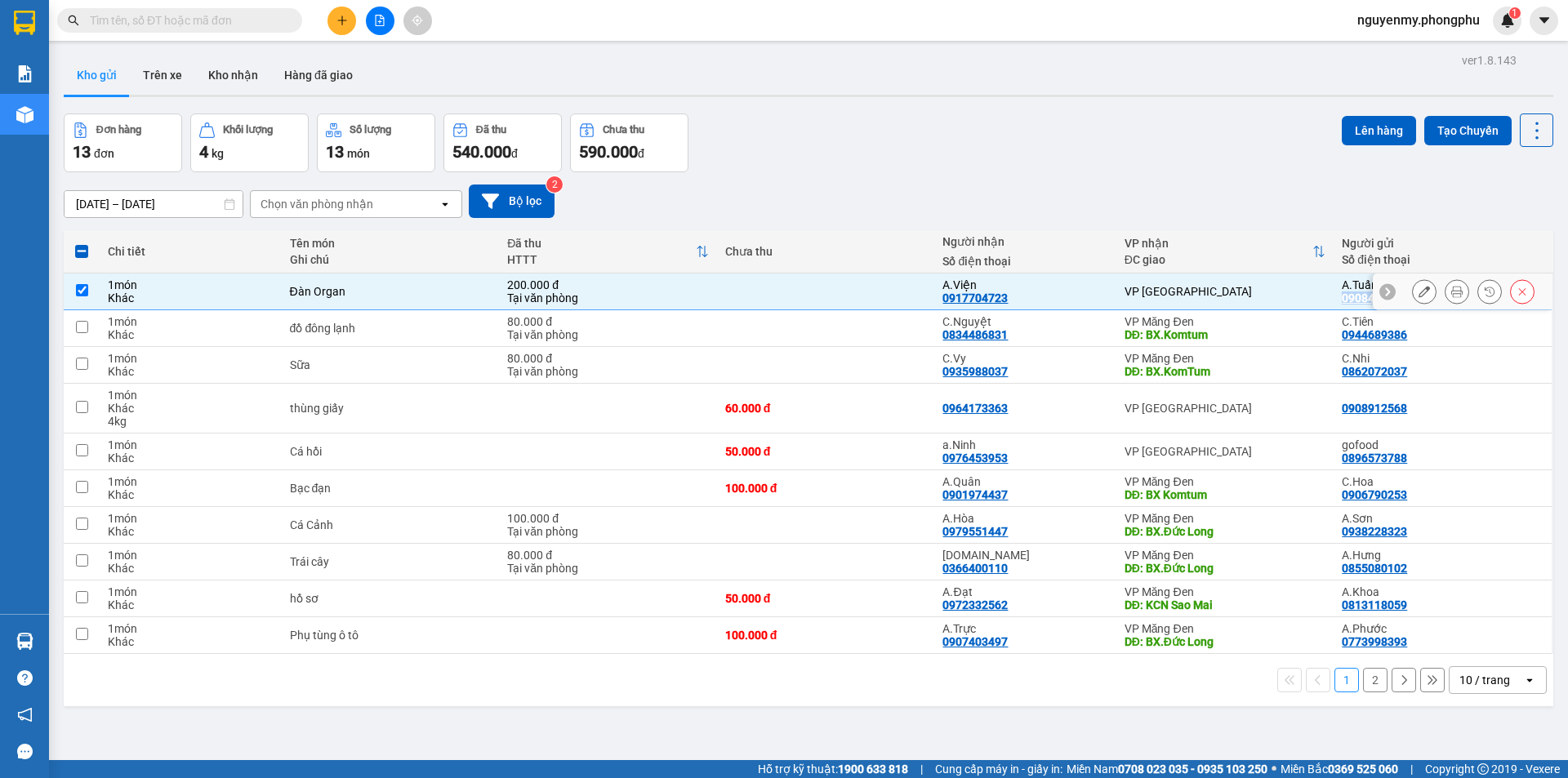
copy tr "0908440477"
